Goal: Navigation & Orientation: Go to known website

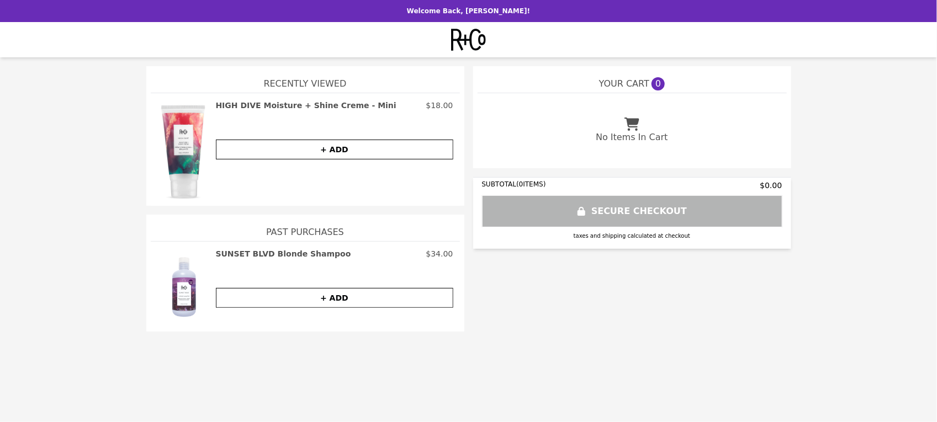
click at [462, 33] on img at bounding box center [468, 40] width 35 height 22
click at [464, 32] on img at bounding box center [468, 40] width 35 height 22
